Goal: Information Seeking & Learning: Learn about a topic

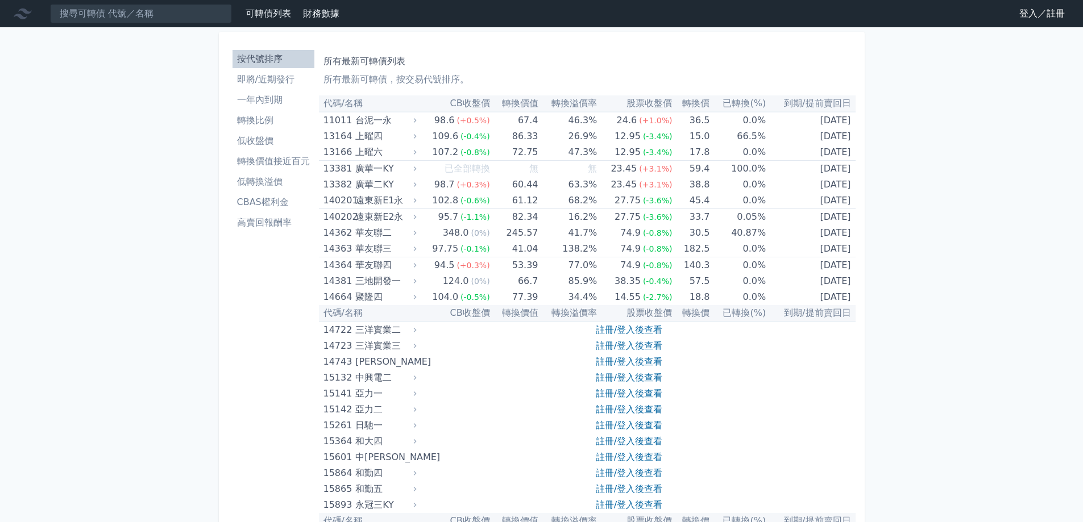
click at [1025, 19] on link "登入／註冊" at bounding box center [1042, 14] width 64 height 18
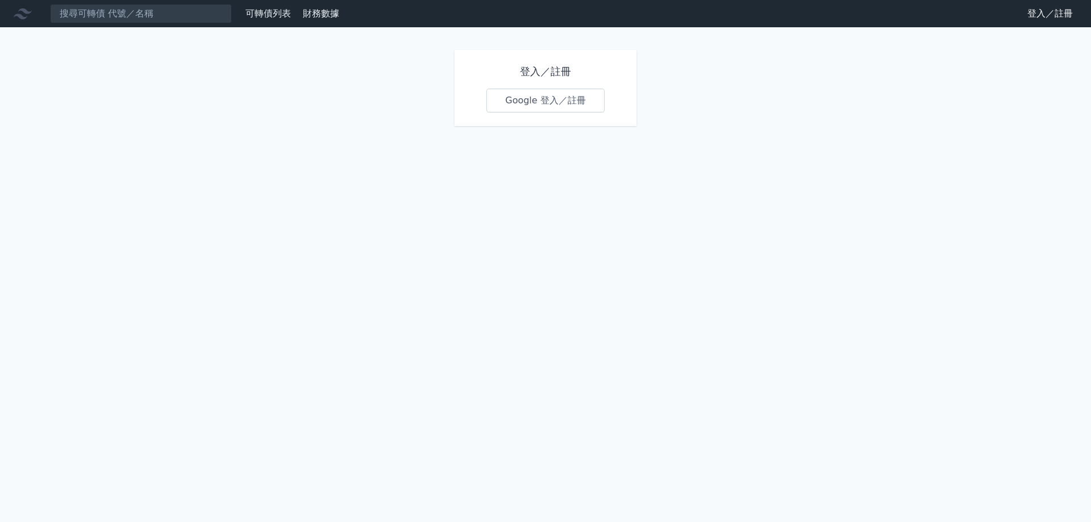
click at [551, 99] on link "Google 登入／註冊" at bounding box center [546, 101] width 118 height 24
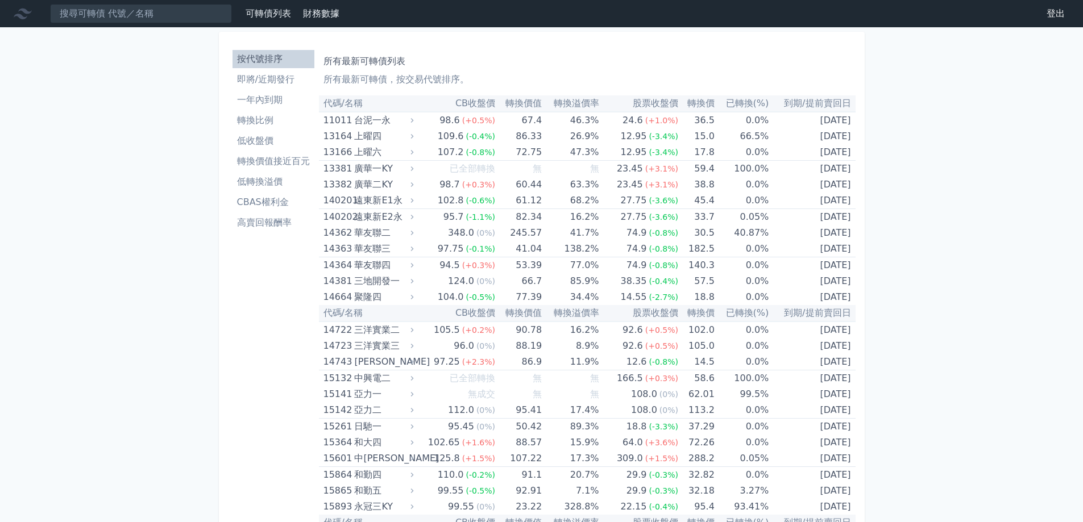
click at [469, 107] on th "CB收盤價" at bounding box center [455, 104] width 79 height 16
drag, startPoint x: 302, startPoint y: 418, endPoint x: 278, endPoint y: 160, distance: 258.6
click at [286, 124] on li "轉換比例" at bounding box center [274, 121] width 82 height 14
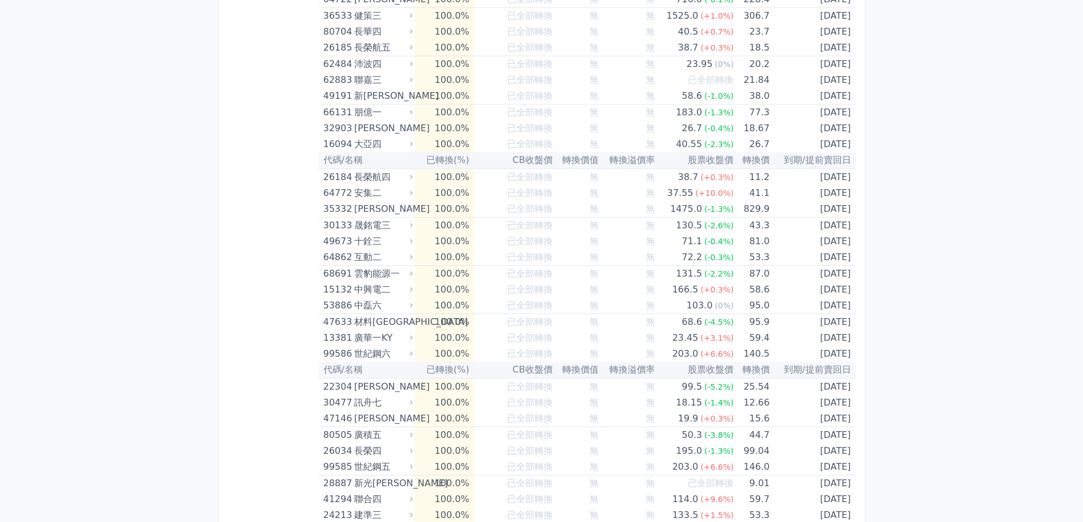
scroll to position [3157, 0]
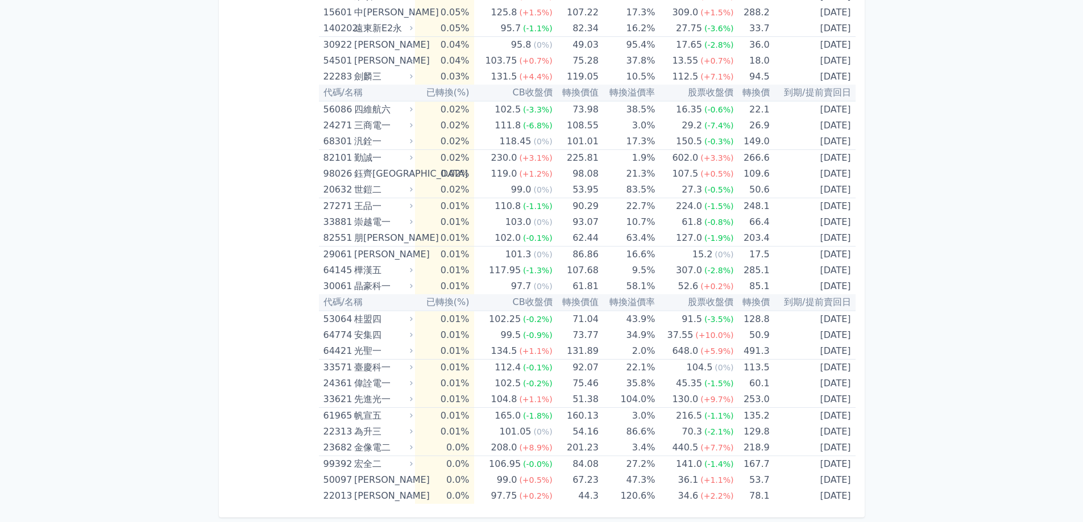
drag, startPoint x: 945, startPoint y: 242, endPoint x: 1006, endPoint y: 538, distance: 302.9
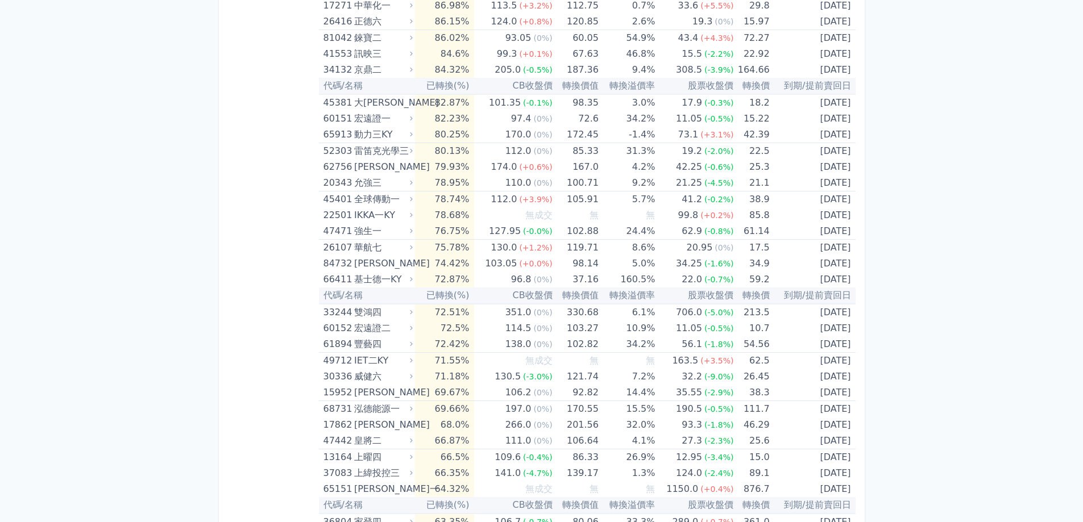
scroll to position [0, 0]
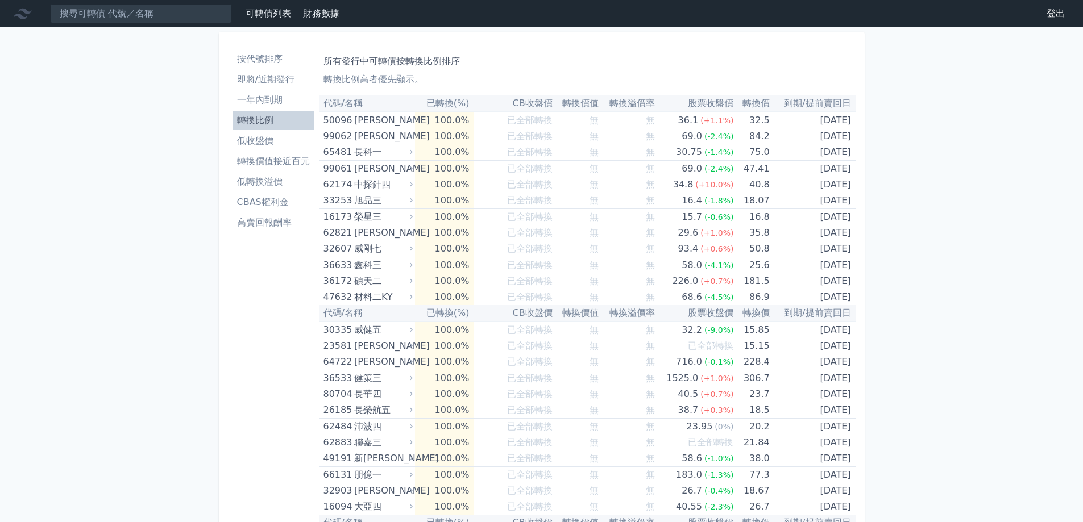
drag, startPoint x: 896, startPoint y: 463, endPoint x: 757, endPoint y: 178, distance: 316.3
click at [281, 94] on li "一年內到期" at bounding box center [274, 100] width 82 height 14
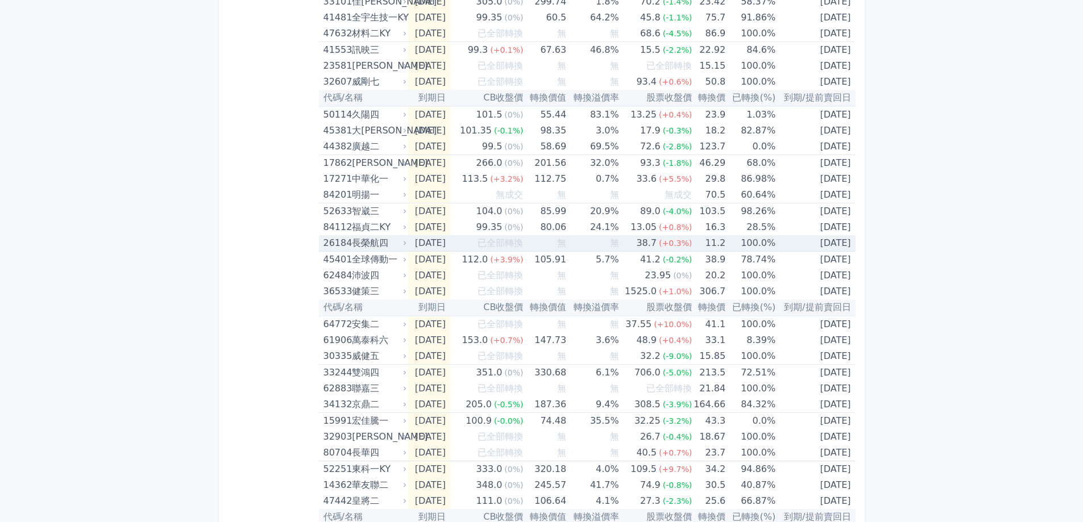
scroll to position [625, 0]
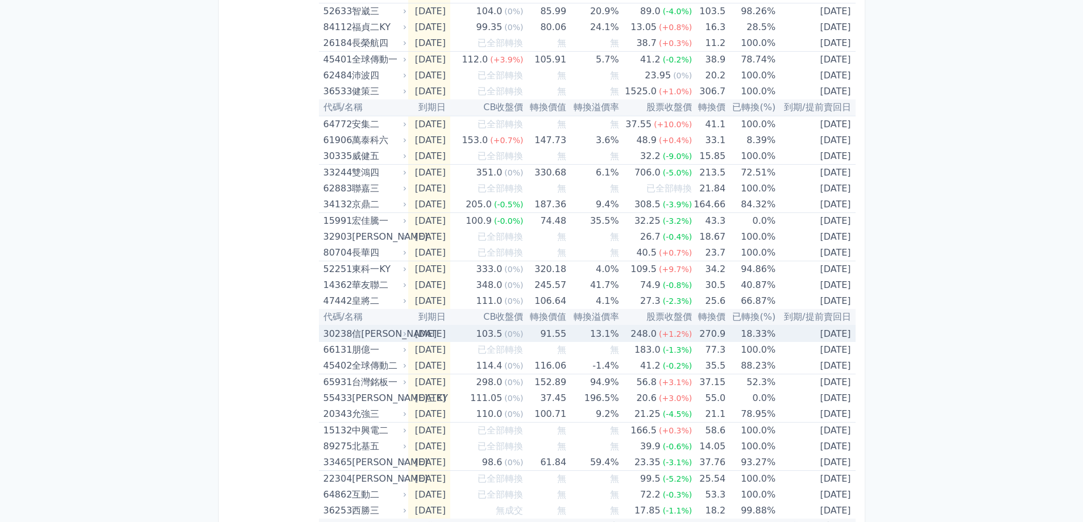
click at [412, 334] on td "[DATE]" at bounding box center [429, 334] width 42 height 16
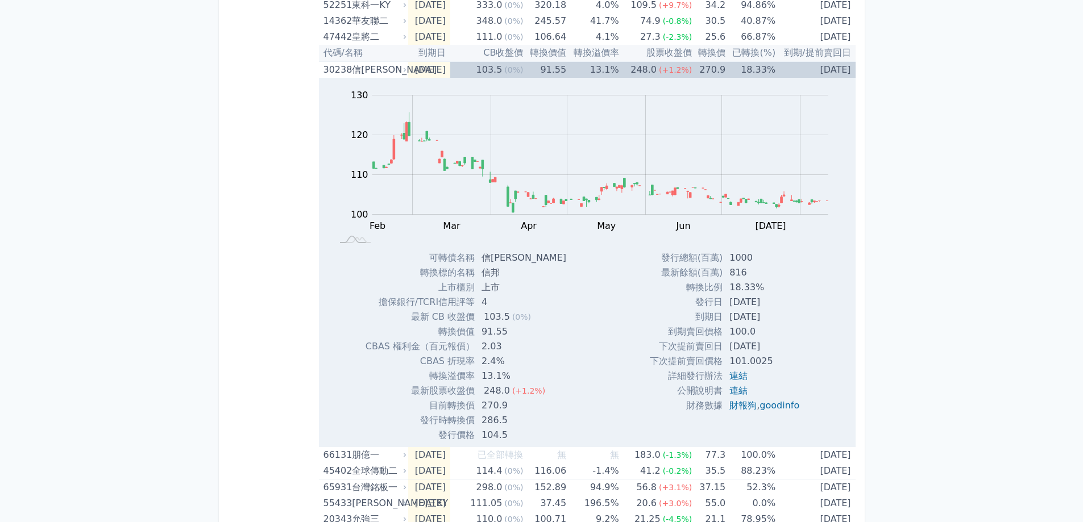
scroll to position [910, 0]
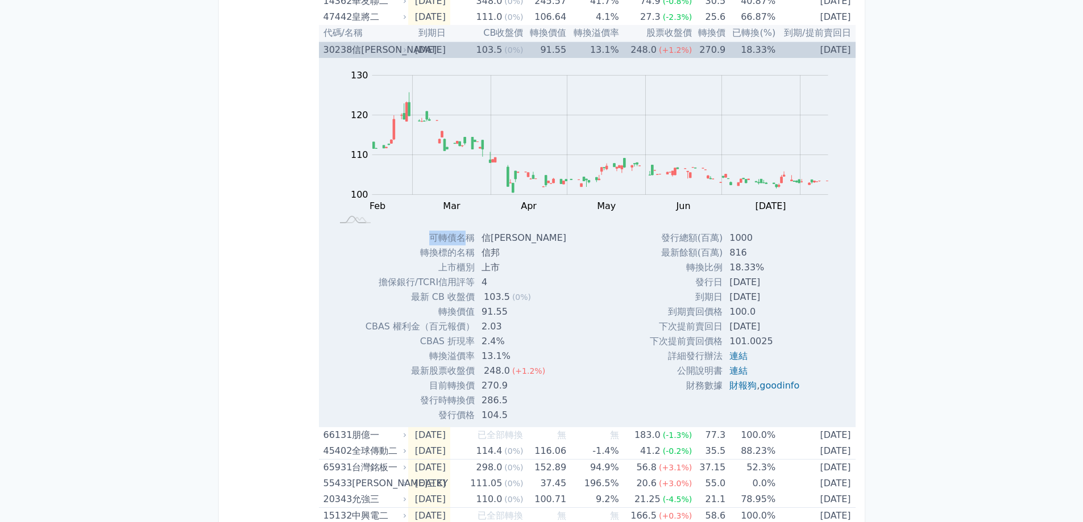
drag, startPoint x: 481, startPoint y: 246, endPoint x: 571, endPoint y: 292, distance: 100.7
click at [571, 292] on div "Zoom Out 100 90 95 100 105 110 115 120 140 130 80 L Feb Mar Apr May Jun [DATE] …" at bounding box center [587, 240] width 537 height 365
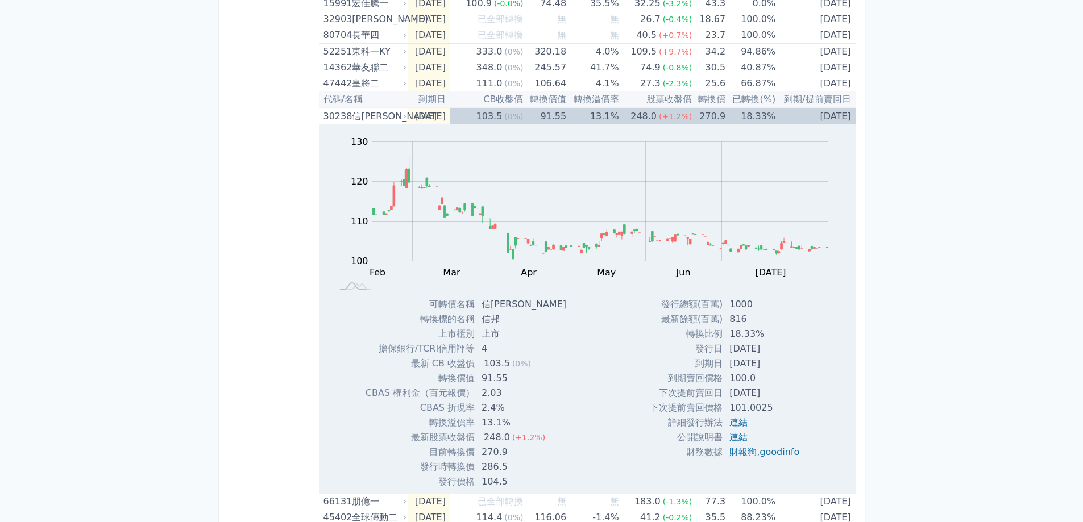
scroll to position [0, 0]
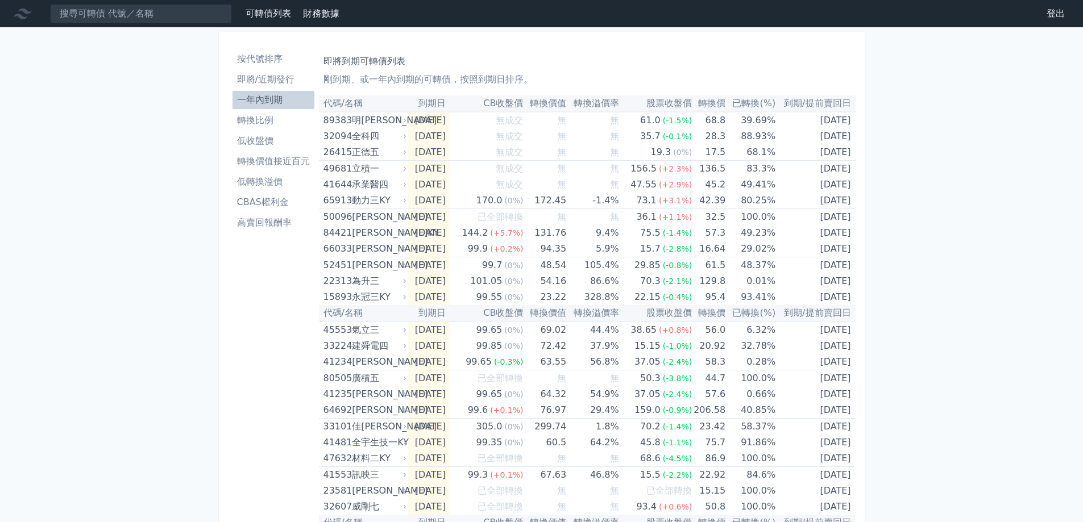
drag, startPoint x: 268, startPoint y: 337, endPoint x: 211, endPoint y: -39, distance: 380.6
